Goal: Check status

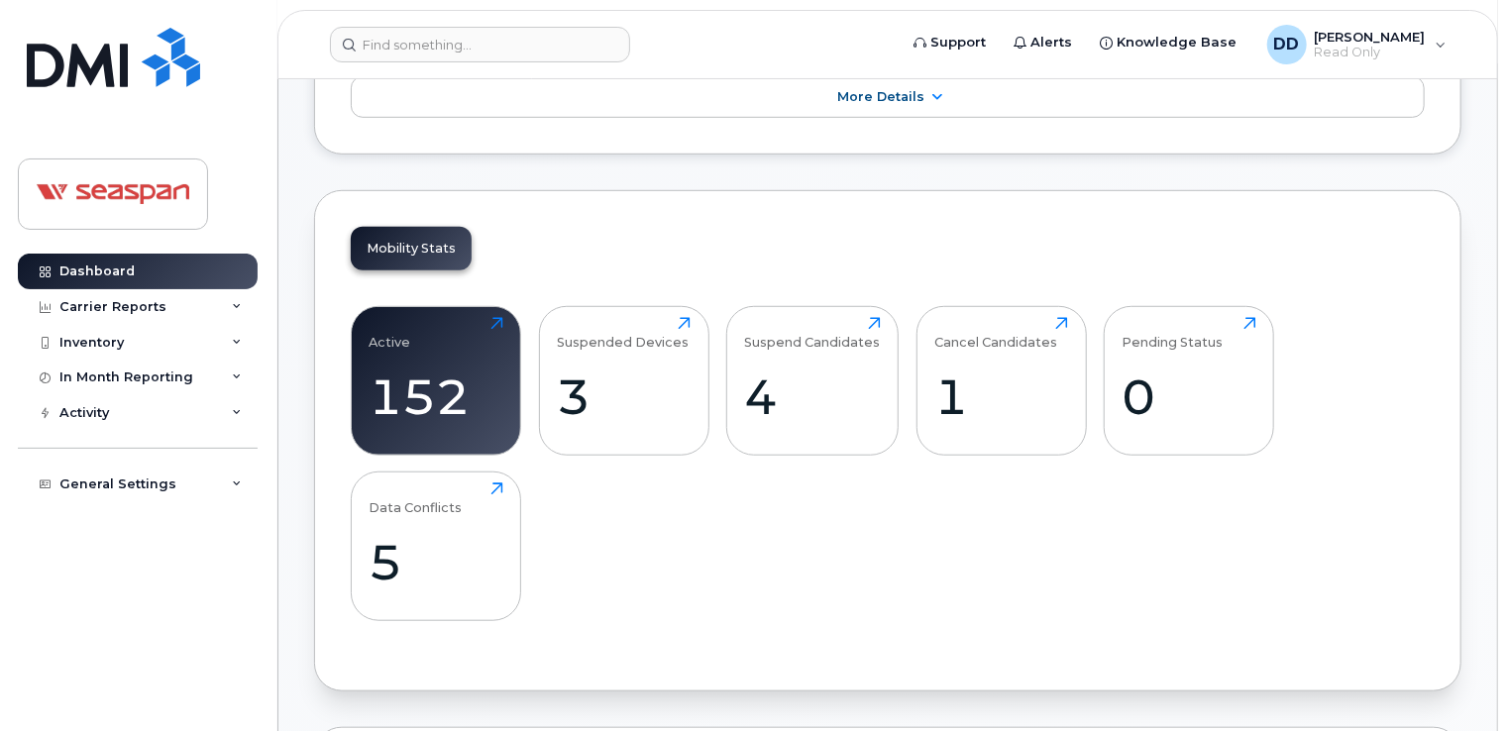
scroll to position [694, 0]
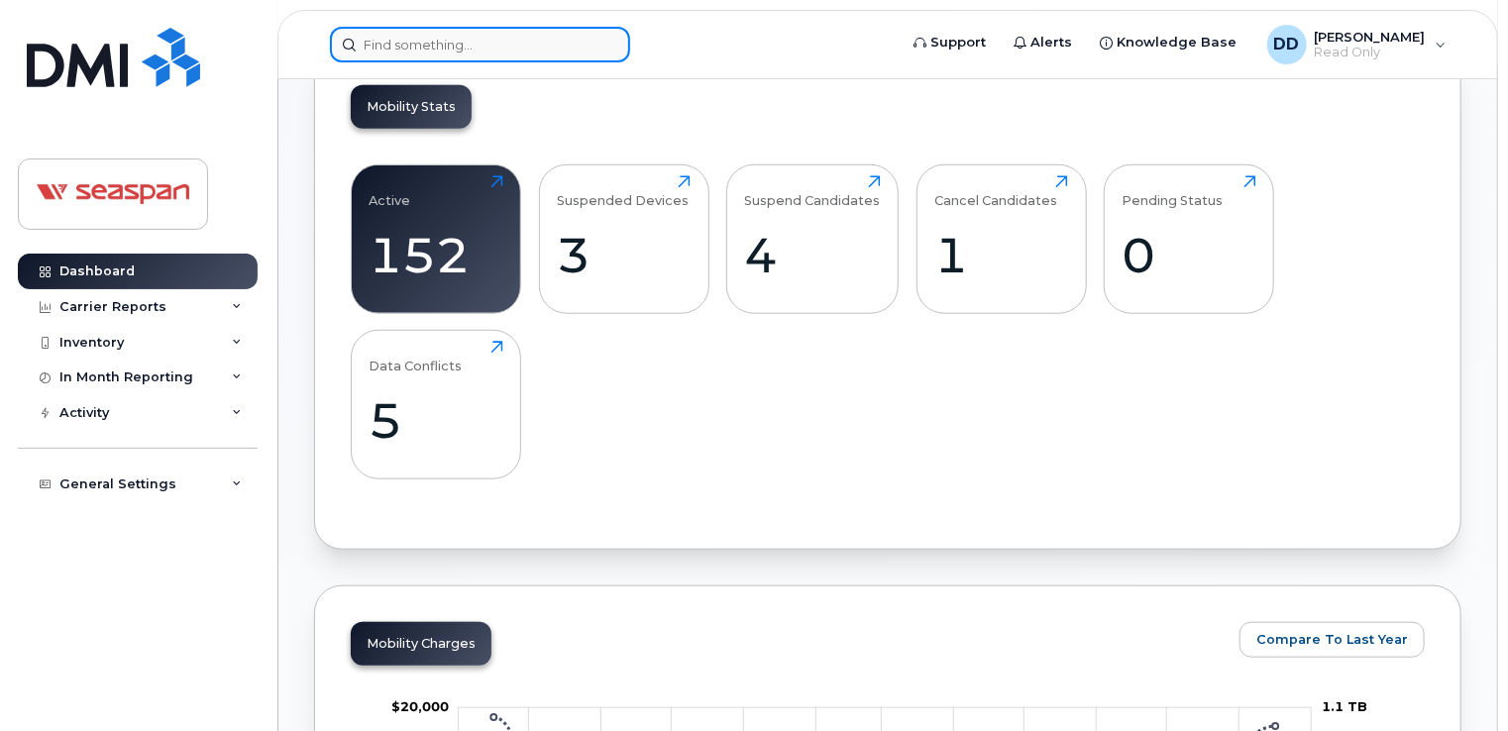
click at [505, 52] on input at bounding box center [480, 45] width 300 height 36
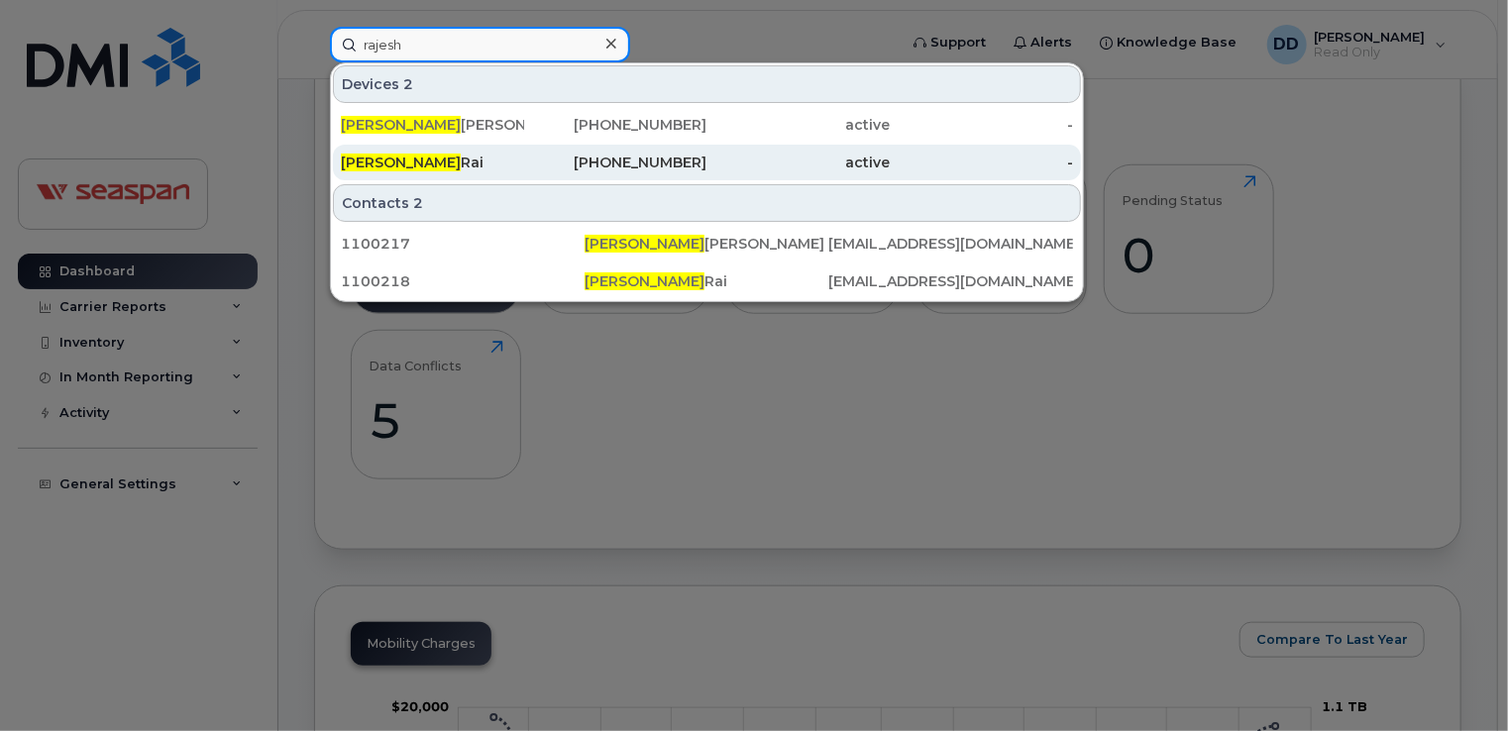
type input "rajesh"
click at [419, 164] on div "Rajesh Rai" at bounding box center [432, 163] width 183 height 20
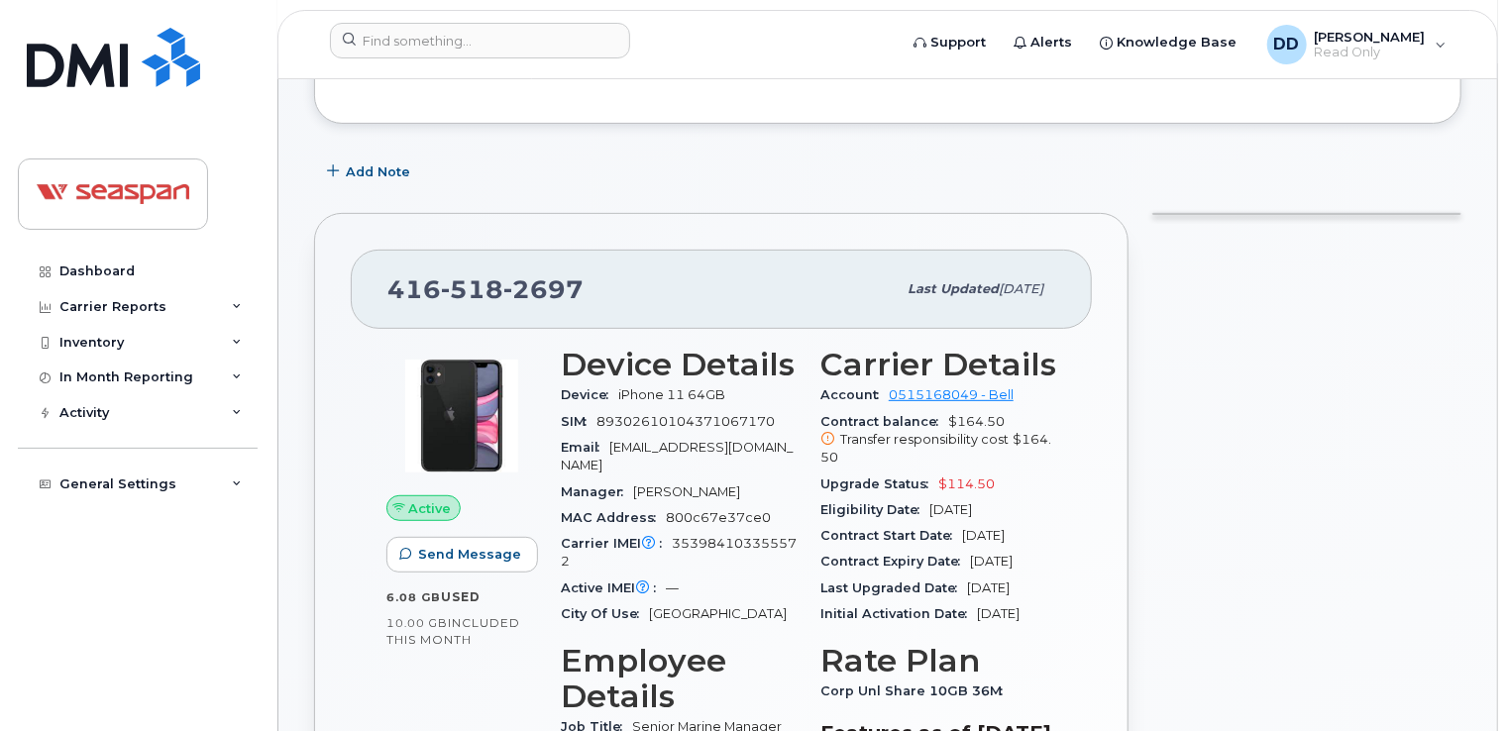
scroll to position [297, 0]
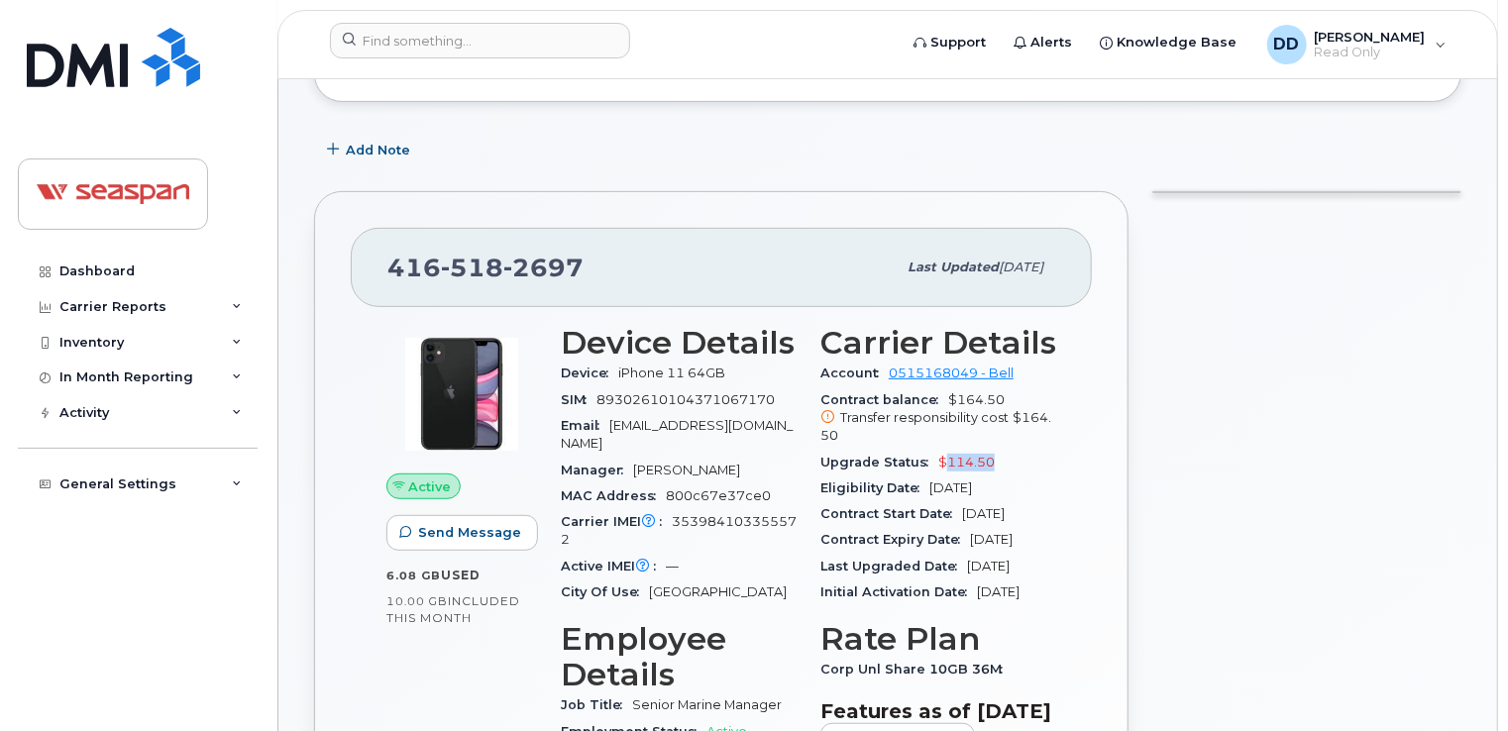
drag, startPoint x: 1003, startPoint y: 443, endPoint x: 942, endPoint y: 441, distance: 60.5
click at [942, 450] on div "Upgrade Status $114.50" at bounding box center [938, 463] width 236 height 26
drag, startPoint x: 942, startPoint y: 441, endPoint x: 1049, endPoint y: 441, distance: 107.0
click at [1049, 450] on div "Upgrade Status $114.50" at bounding box center [938, 463] width 236 height 26
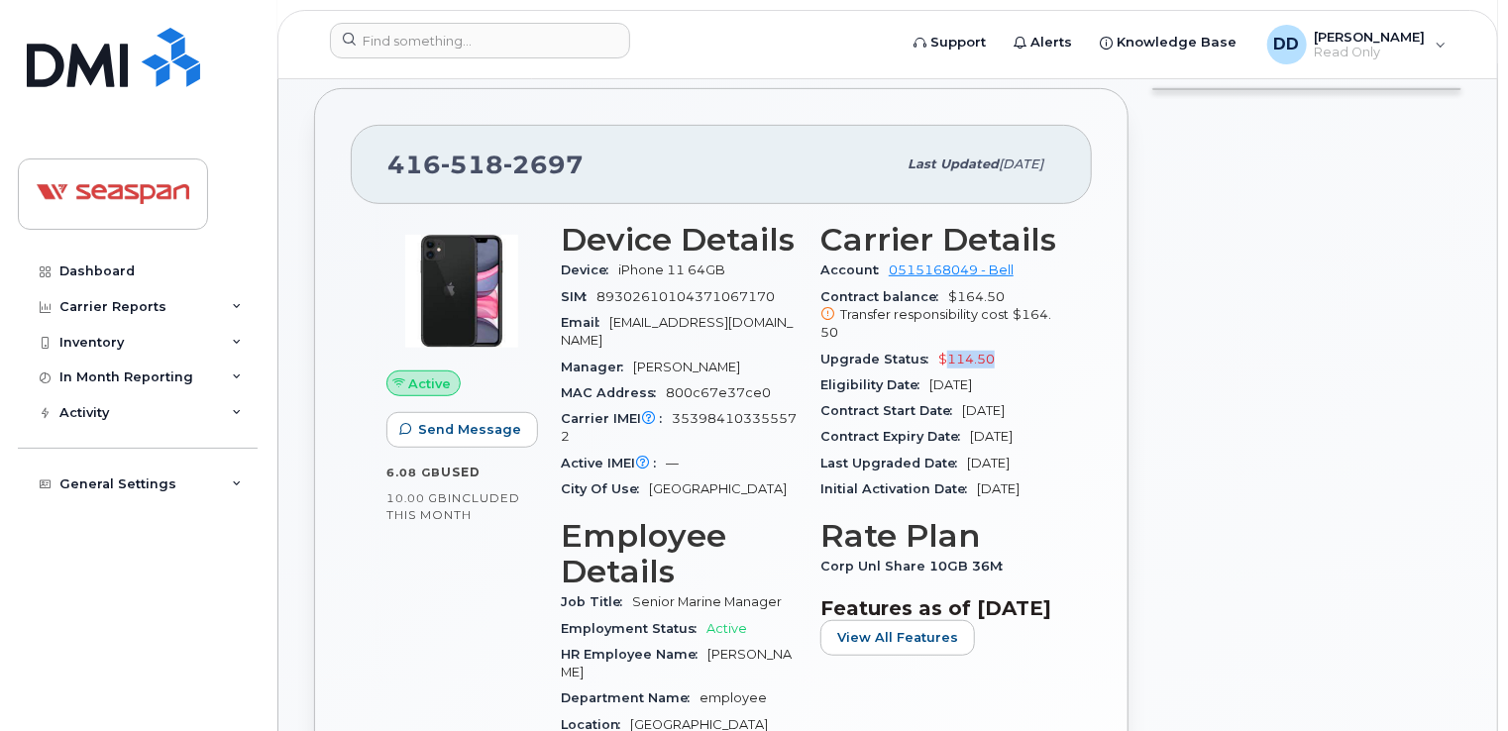
scroll to position [495, 0]
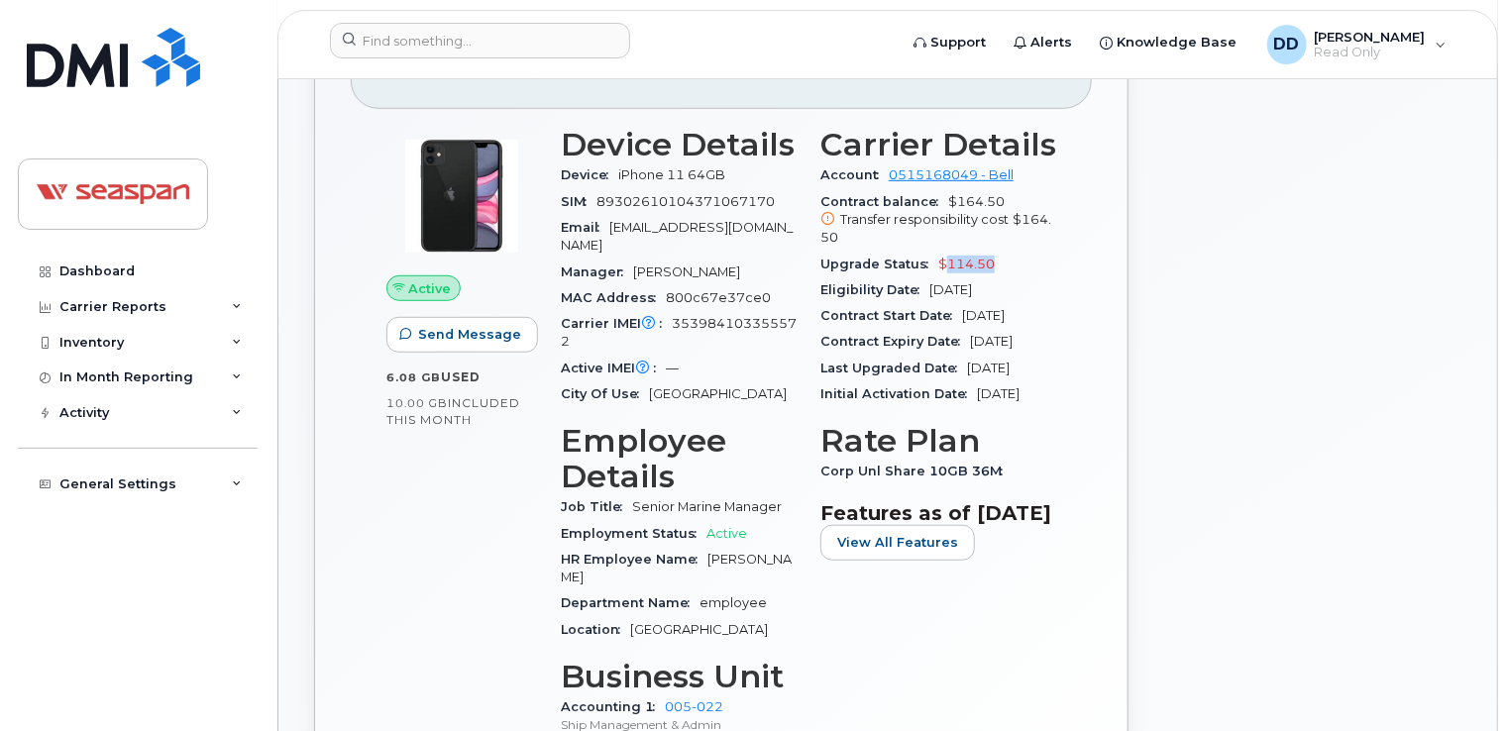
drag, startPoint x: 1031, startPoint y: 270, endPoint x: 928, endPoint y: 271, distance: 102.1
click at [928, 277] on div "Eligibility Date [DATE]" at bounding box center [938, 290] width 236 height 26
click at [972, 282] on span "[DATE]" at bounding box center [950, 289] width 43 height 15
drag, startPoint x: 997, startPoint y: 241, endPoint x: 931, endPoint y: 244, distance: 65.5
click at [931, 252] on div "Upgrade Status $114.50" at bounding box center [938, 265] width 236 height 26
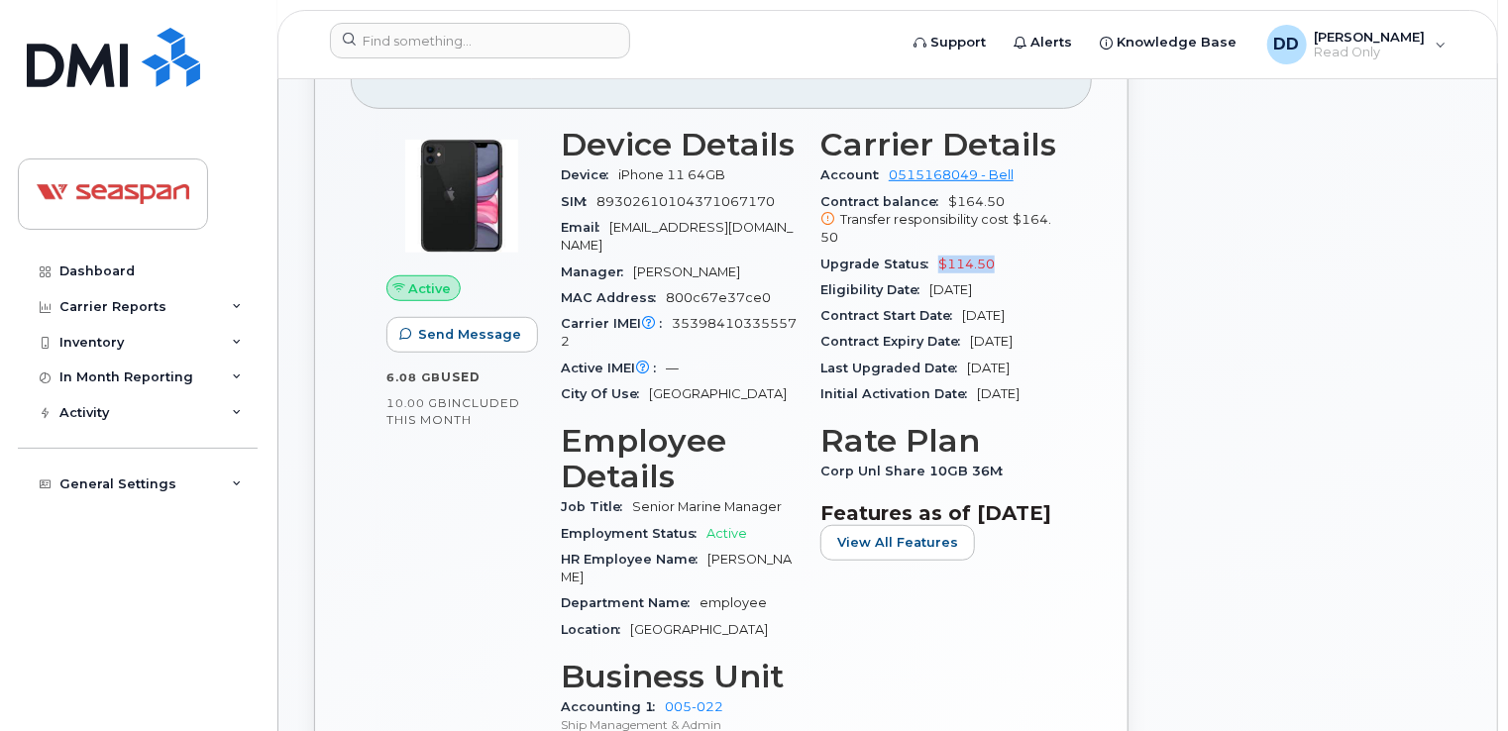
drag, startPoint x: 931, startPoint y: 244, endPoint x: 1004, endPoint y: 242, distance: 72.4
click at [1004, 252] on div "Upgrade Status $114.50" at bounding box center [938, 265] width 236 height 26
click at [995, 252] on div "Upgrade Status $114.50" at bounding box center [938, 265] width 236 height 26
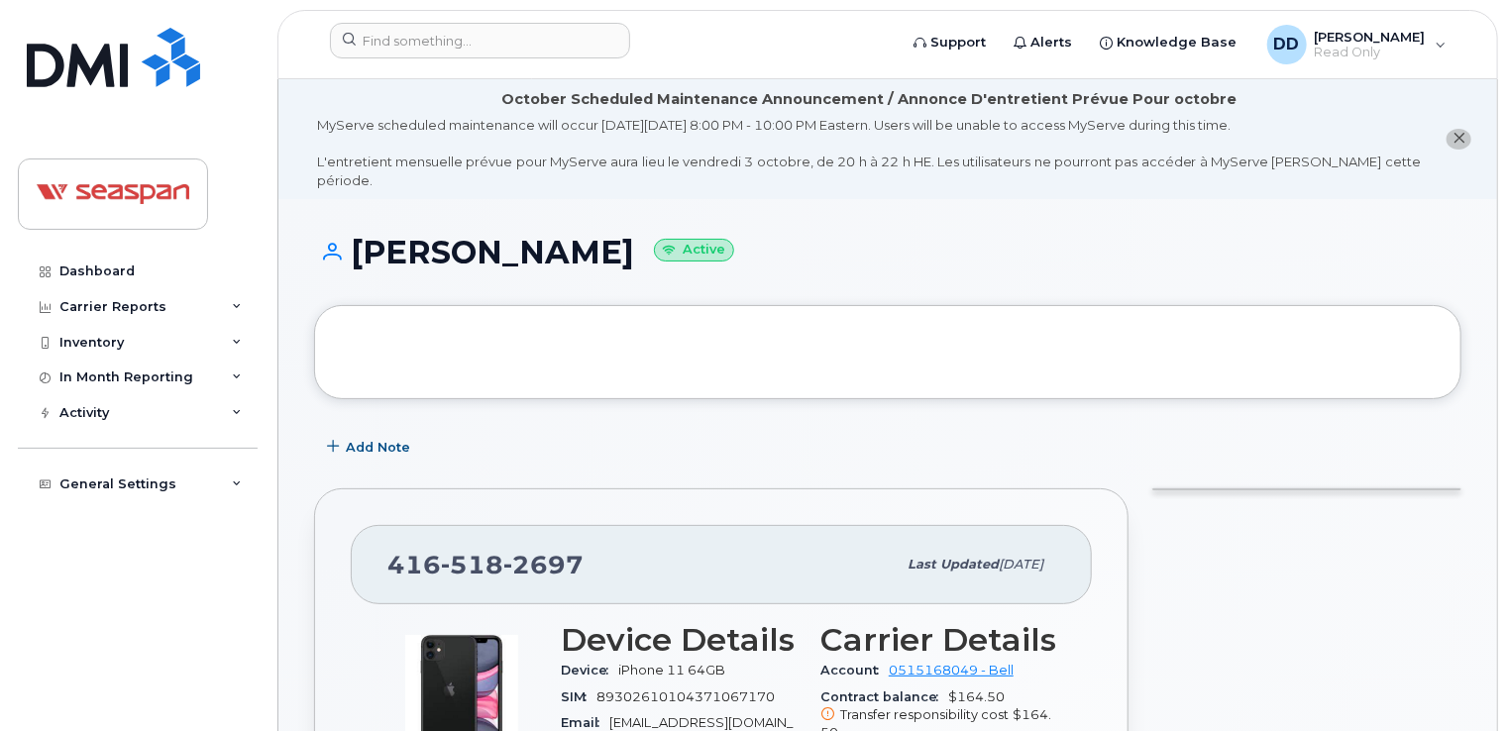
scroll to position [99, 0]
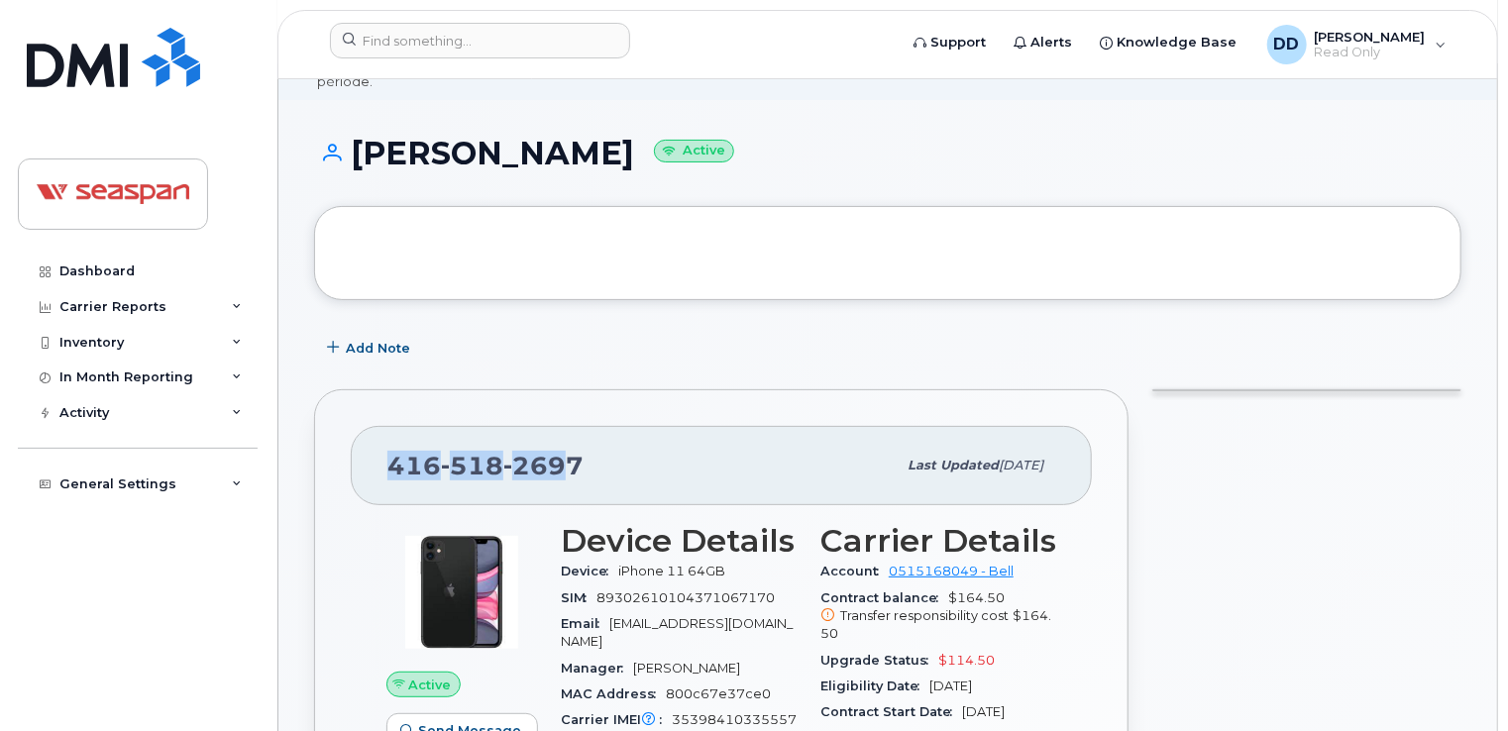
drag, startPoint x: 387, startPoint y: 443, endPoint x: 567, endPoint y: 443, distance: 179.4
click at [567, 451] on span "[PHONE_NUMBER]" at bounding box center [485, 466] width 196 height 30
drag, startPoint x: 567, startPoint y: 443, endPoint x: 658, endPoint y: 446, distance: 91.2
click at [637, 445] on div "[PHONE_NUMBER]" at bounding box center [641, 466] width 508 height 42
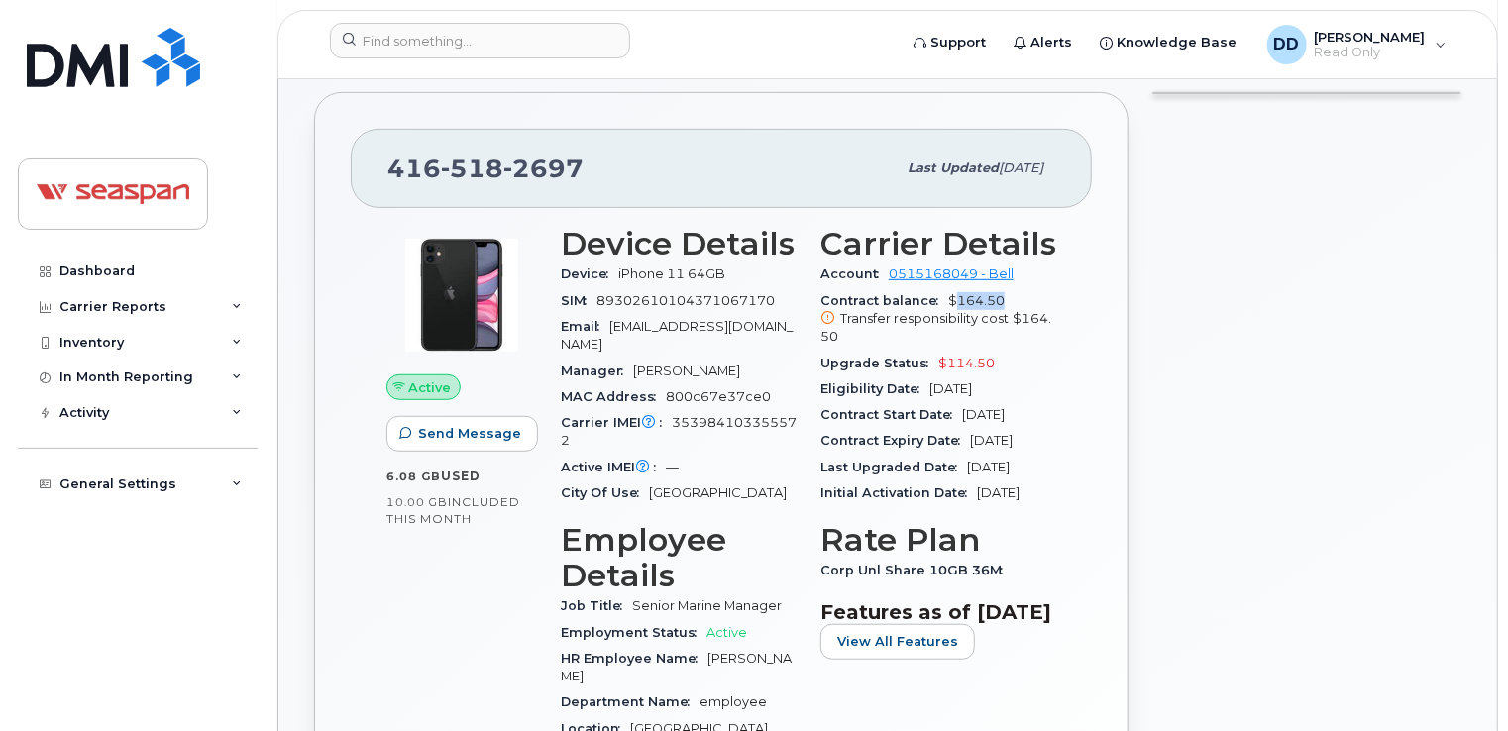
drag, startPoint x: 957, startPoint y: 277, endPoint x: 999, endPoint y: 273, distance: 41.9
click at [999, 293] on span "$164.50 Transfer responsibility cost $164.50" at bounding box center [938, 320] width 236 height 54
drag, startPoint x: 999, startPoint y: 273, endPoint x: 1019, endPoint y: 308, distance: 40.8
click at [1019, 310] on div "Transfer responsibility cost $164.50" at bounding box center [938, 328] width 236 height 37
drag, startPoint x: 956, startPoint y: 280, endPoint x: 1028, endPoint y: 280, distance: 71.3
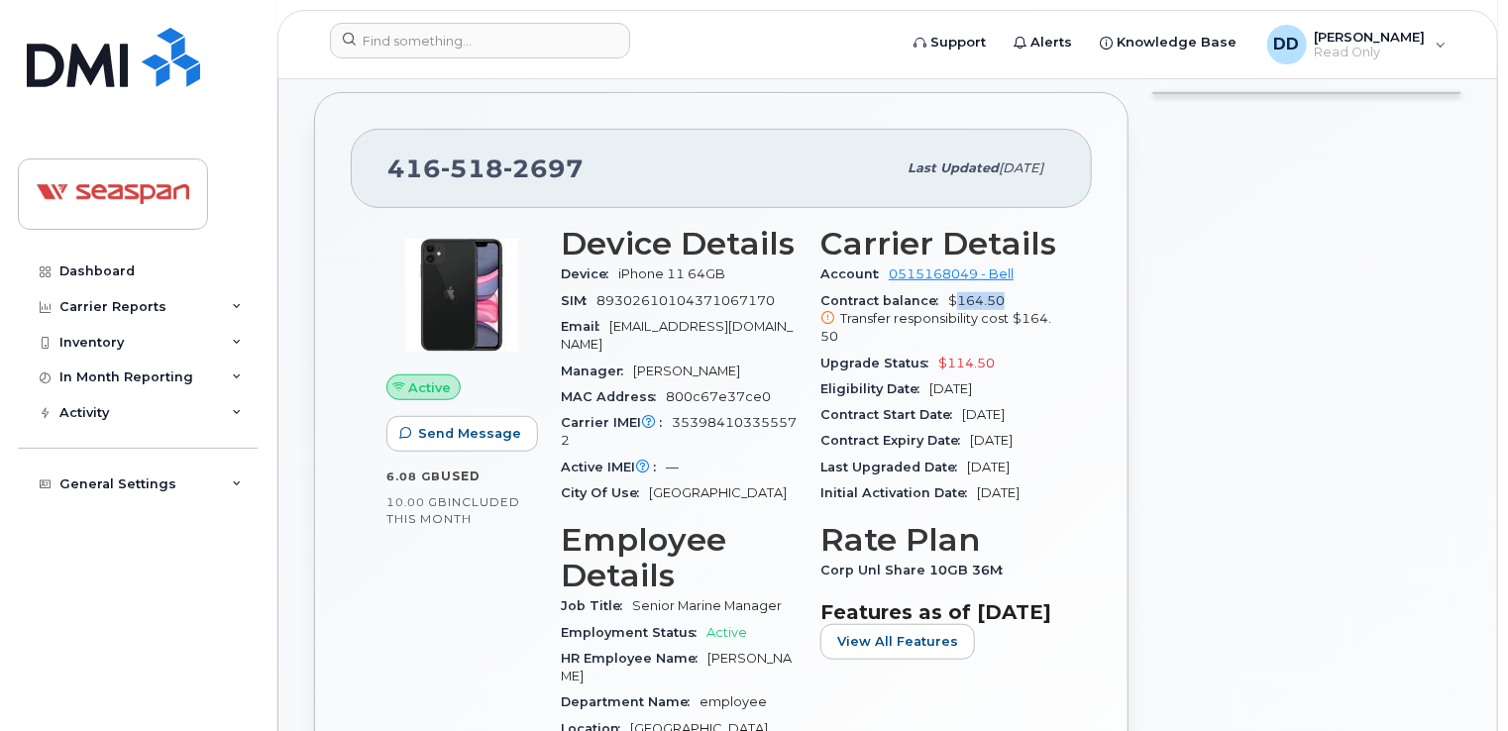
click at [1028, 288] on div "Contract balance $164.50 Transfer responsibility cost $164.50" at bounding box center [938, 319] width 236 height 62
drag, startPoint x: 1028, startPoint y: 280, endPoint x: 991, endPoint y: 343, distance: 72.4
click at [991, 351] on div "Upgrade Status $114.50" at bounding box center [938, 364] width 236 height 26
click at [994, 351] on div "Upgrade Status $114.50" at bounding box center [938, 364] width 236 height 26
drag, startPoint x: 942, startPoint y: 344, endPoint x: 999, endPoint y: 344, distance: 56.5
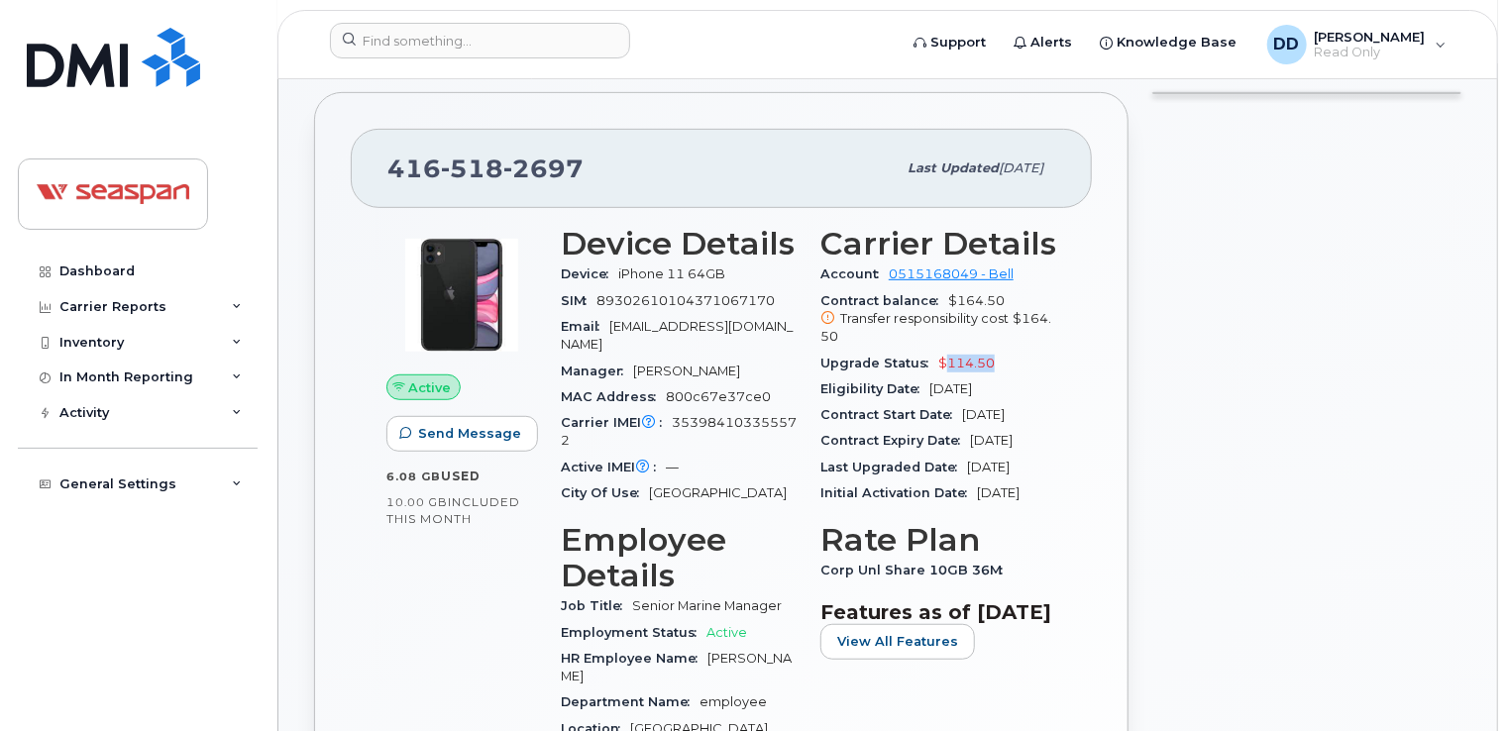
click at [999, 351] on div "Upgrade Status $114.50" at bounding box center [938, 364] width 236 height 26
drag, startPoint x: 932, startPoint y: 375, endPoint x: 1016, endPoint y: 371, distance: 83.3
click at [972, 382] on span "[DATE]" at bounding box center [950, 389] width 43 height 15
drag, startPoint x: 1016, startPoint y: 371, endPoint x: 1036, endPoint y: 371, distance: 19.8
click at [1036, 377] on div "Eligibility Date [DATE]" at bounding box center [938, 390] width 236 height 26
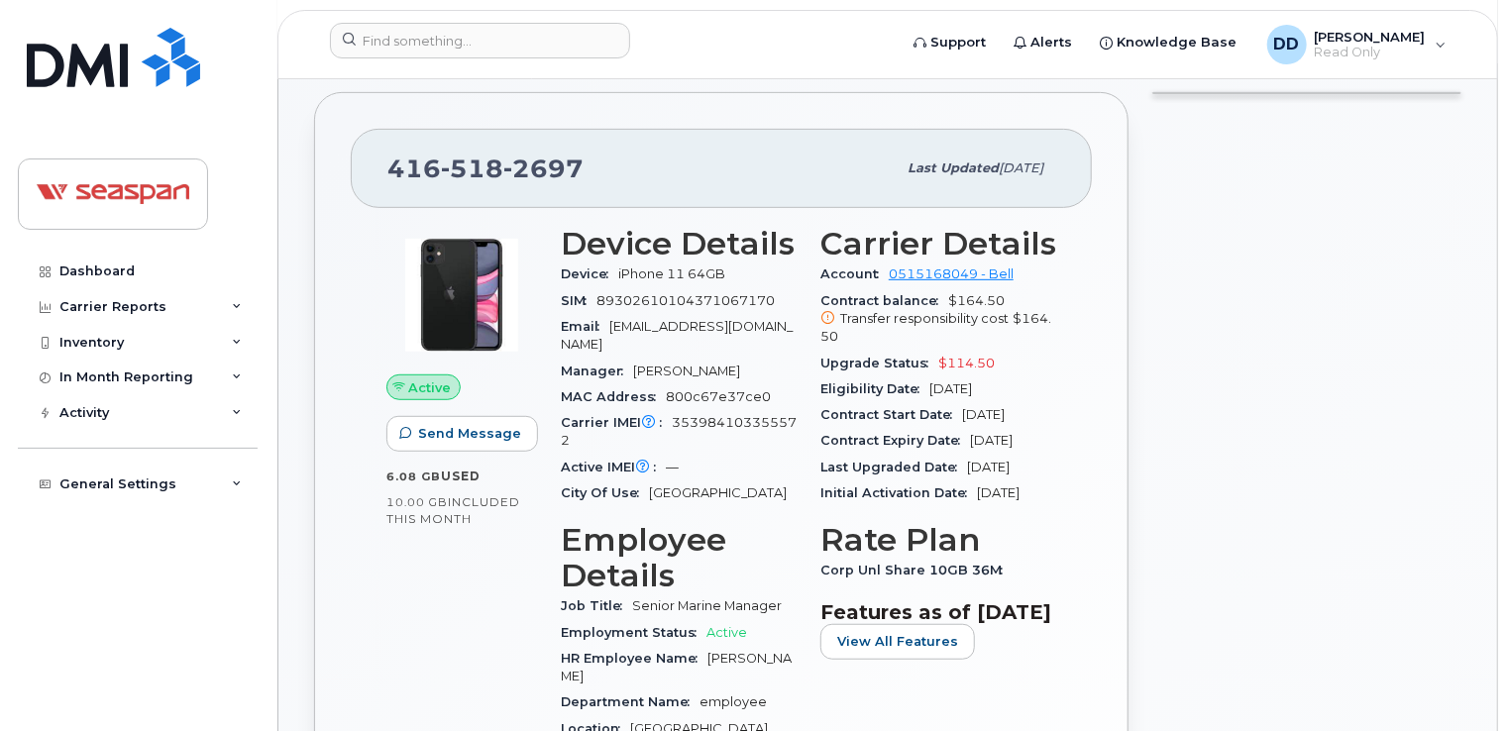
drag, startPoint x: 1023, startPoint y: 371, endPoint x: 887, endPoint y: 375, distance: 135.8
click at [887, 377] on div "Eligibility Date [DATE]" at bounding box center [938, 390] width 236 height 26
drag, startPoint x: 887, startPoint y: 375, endPoint x: 920, endPoint y: 482, distance: 111.9
click at [928, 475] on div "Last Upgraded Date [DATE]" at bounding box center [938, 468] width 236 height 26
click at [1320, 278] on div at bounding box center [1307, 573] width 333 height 987
